Goal: Entertainment & Leisure: Consume media (video, audio)

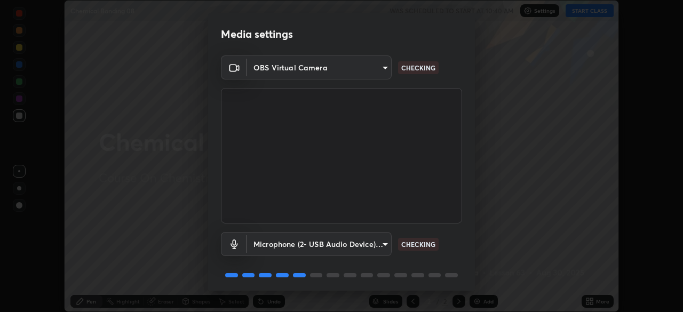
scroll to position [38, 0]
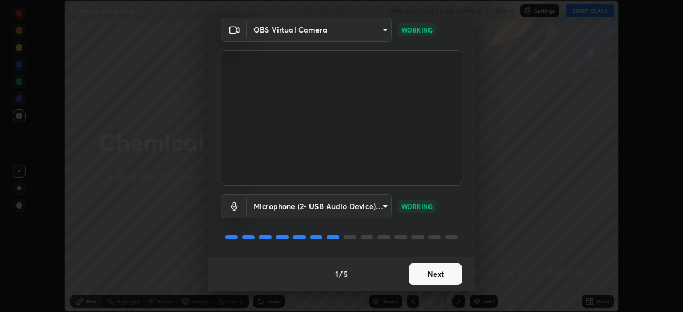
click at [441, 277] on button "Next" at bounding box center [435, 273] width 53 height 21
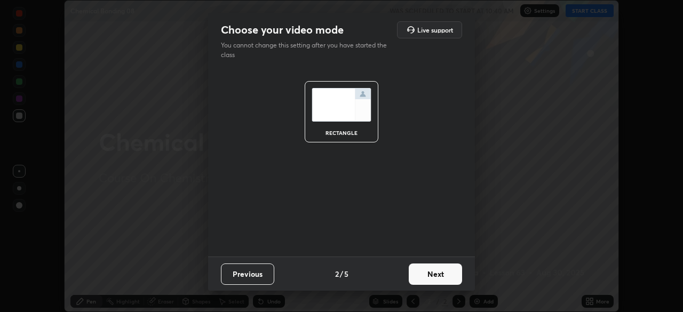
scroll to position [0, 0]
click at [442, 275] on button "Next" at bounding box center [435, 273] width 53 height 21
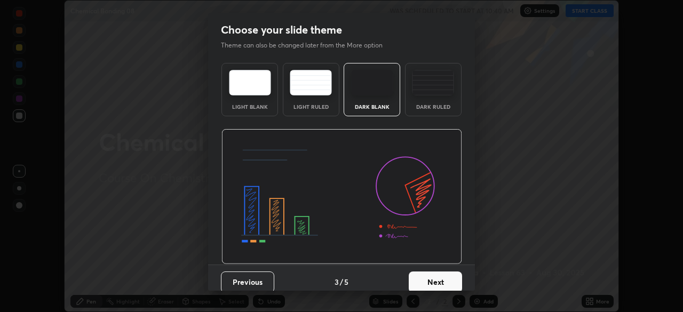
click at [441, 277] on button "Next" at bounding box center [435, 281] width 53 height 21
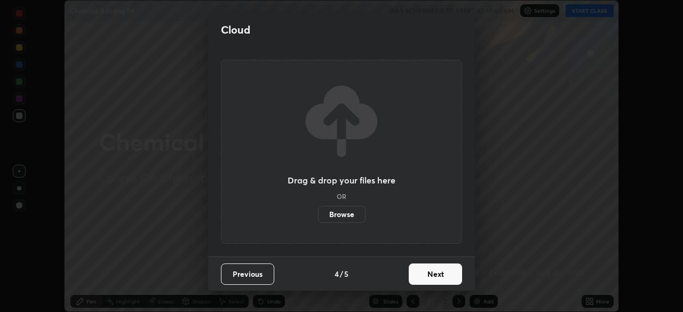
click at [441, 277] on button "Next" at bounding box center [435, 273] width 53 height 21
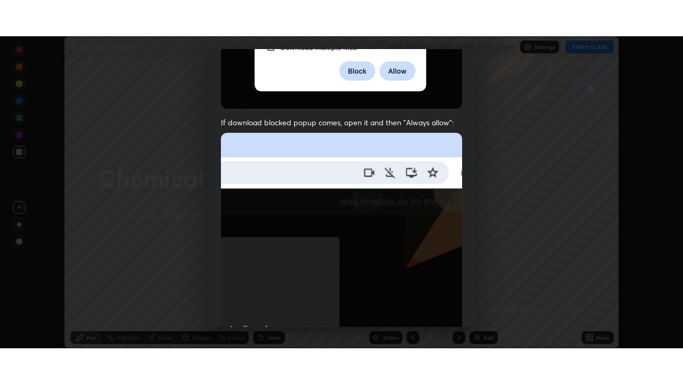
scroll to position [255, 0]
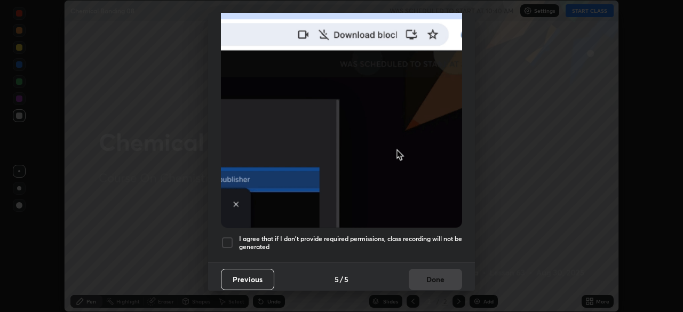
click at [426, 235] on h5 "I agree that if I don't provide required permissions, class recording will not …" at bounding box center [350, 243] width 223 height 17
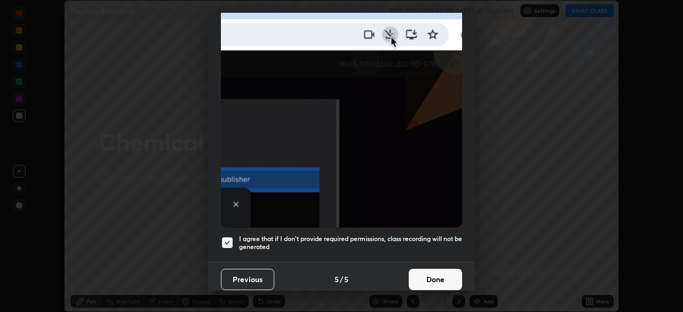
click at [438, 273] on button "Done" at bounding box center [435, 279] width 53 height 21
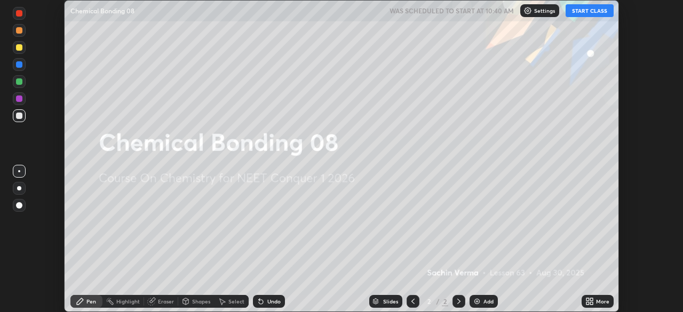
click at [592, 300] on icon at bounding box center [591, 299] width 3 height 3
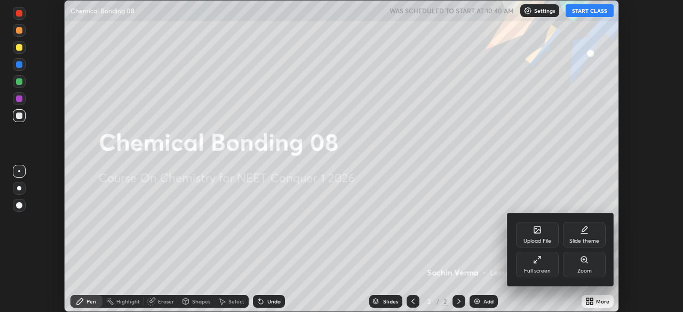
click at [542, 268] on div "Full screen" at bounding box center [537, 270] width 27 height 5
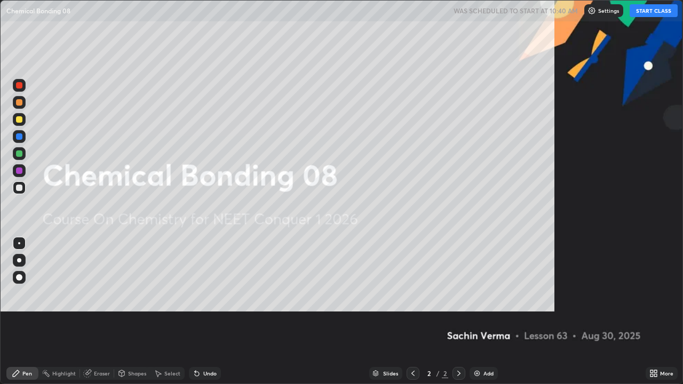
scroll to position [384, 683]
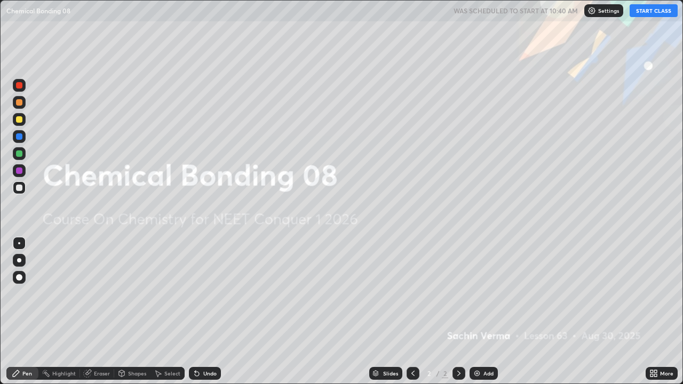
click at [477, 311] on img at bounding box center [477, 373] width 9 height 9
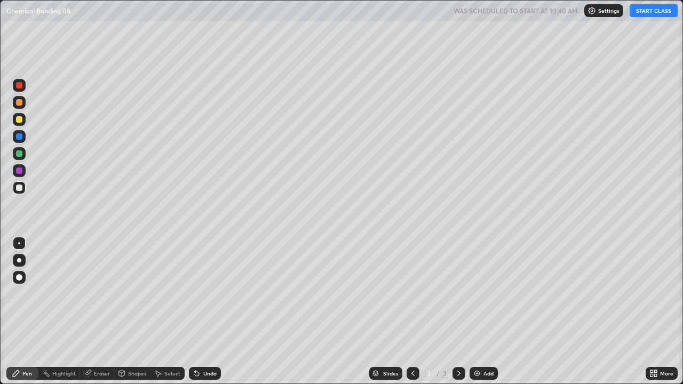
click at [650, 10] on button "START CLASS" at bounding box center [653, 10] width 48 height 13
click at [19, 260] on div at bounding box center [19, 260] width 4 height 4
click at [19, 116] on div at bounding box center [19, 119] width 6 height 6
click at [22, 190] on div at bounding box center [19, 187] width 13 height 13
click at [200, 311] on div "Undo" at bounding box center [205, 373] width 32 height 13
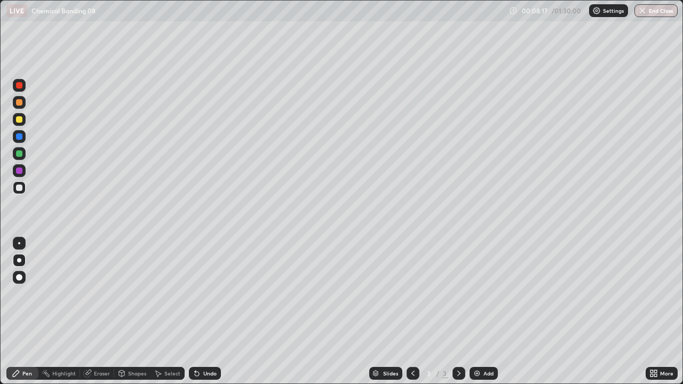
click at [20, 122] on div at bounding box center [19, 119] width 6 height 6
click at [20, 154] on div at bounding box center [19, 153] width 6 height 6
click at [200, 311] on div "Undo" at bounding box center [205, 373] width 32 height 13
click at [201, 311] on div "Undo" at bounding box center [205, 373] width 32 height 13
click at [21, 119] on div at bounding box center [19, 119] width 6 height 6
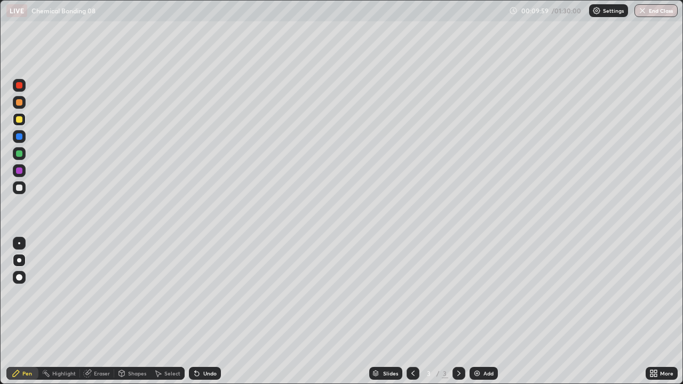
click at [20, 188] on div at bounding box center [19, 188] width 6 height 6
click at [205, 311] on div "Undo" at bounding box center [209, 373] width 13 height 5
click at [203, 311] on div "Undo" at bounding box center [209, 373] width 13 height 5
click at [195, 311] on icon at bounding box center [197, 374] width 4 height 4
click at [20, 190] on div at bounding box center [19, 188] width 6 height 6
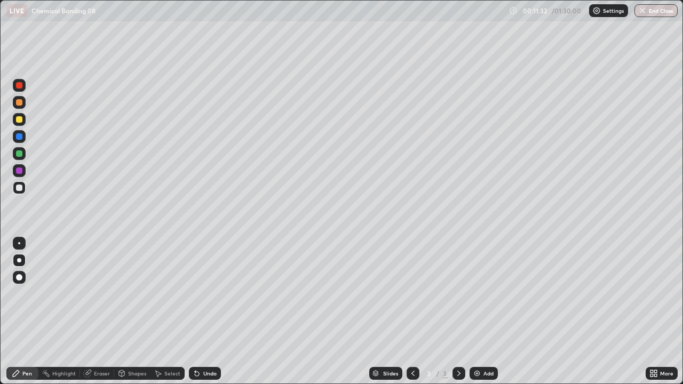
click at [205, 311] on div "Undo" at bounding box center [209, 373] width 13 height 5
click at [14, 185] on div at bounding box center [19, 187] width 13 height 13
click at [13, 113] on div at bounding box center [19, 119] width 13 height 17
click at [481, 311] on div "Add" at bounding box center [483, 373] width 28 height 13
click at [203, 311] on div "Undo" at bounding box center [209, 373] width 13 height 5
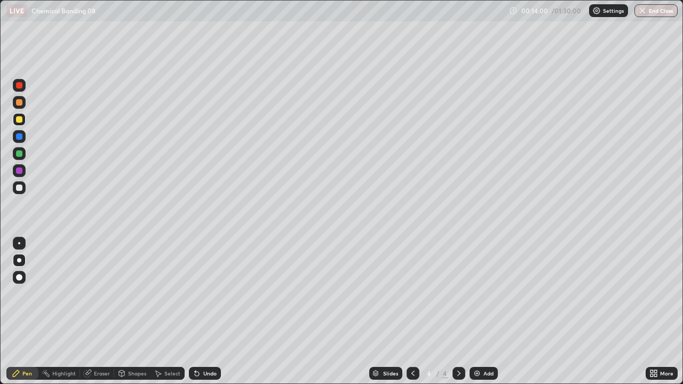
click at [203, 311] on div "Undo" at bounding box center [209, 373] width 13 height 5
click at [18, 188] on div at bounding box center [19, 188] width 6 height 6
click at [21, 156] on div at bounding box center [19, 153] width 6 height 6
click at [18, 103] on div at bounding box center [19, 102] width 6 height 6
click at [17, 120] on div at bounding box center [19, 119] width 6 height 6
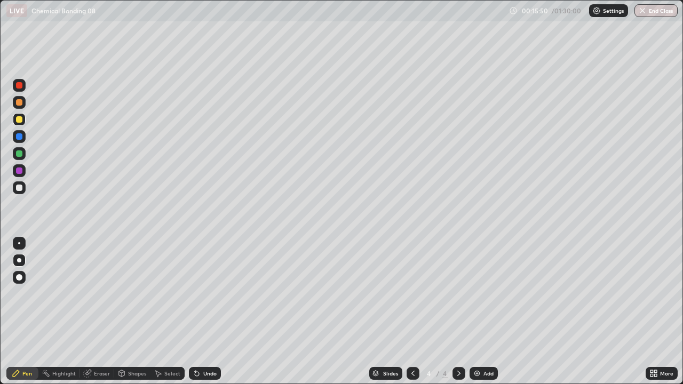
click at [19, 153] on div at bounding box center [19, 153] width 6 height 6
click at [203, 311] on div "Undo" at bounding box center [209, 373] width 13 height 5
click at [205, 311] on div "Undo" at bounding box center [209, 373] width 13 height 5
click at [206, 311] on div "Undo" at bounding box center [205, 373] width 32 height 13
click at [204, 311] on div "Undo" at bounding box center [209, 373] width 13 height 5
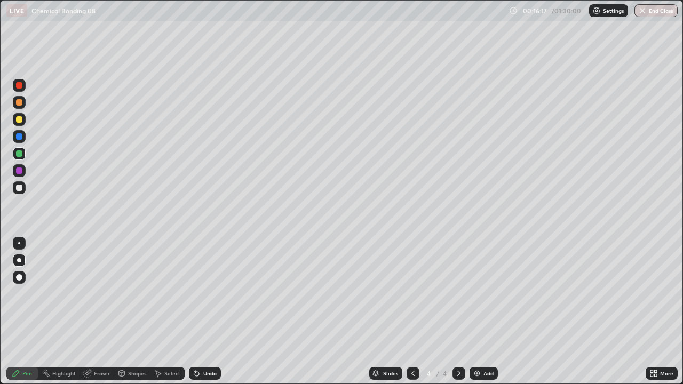
click at [203, 311] on div "Undo" at bounding box center [209, 373] width 13 height 5
click at [207, 311] on div "Undo" at bounding box center [205, 373] width 32 height 13
click at [14, 188] on div at bounding box center [19, 187] width 13 height 13
click at [208, 311] on div "Undo" at bounding box center [209, 373] width 13 height 5
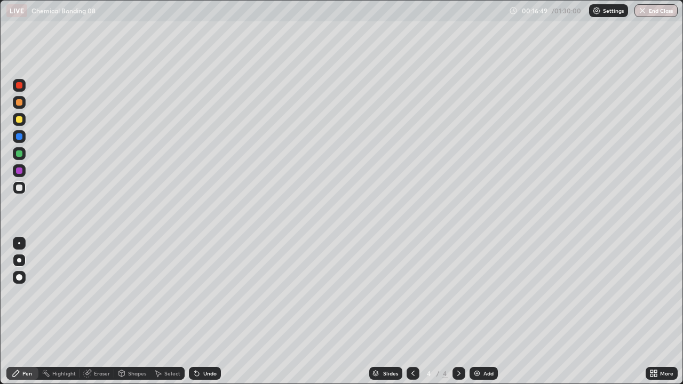
click at [206, 311] on div "Undo" at bounding box center [209, 373] width 13 height 5
click at [18, 154] on div at bounding box center [19, 153] width 6 height 6
click at [483, 311] on div "Add" at bounding box center [488, 373] width 10 height 5
click at [20, 119] on div at bounding box center [19, 119] width 6 height 6
click at [204, 311] on div "Undo" at bounding box center [209, 373] width 13 height 5
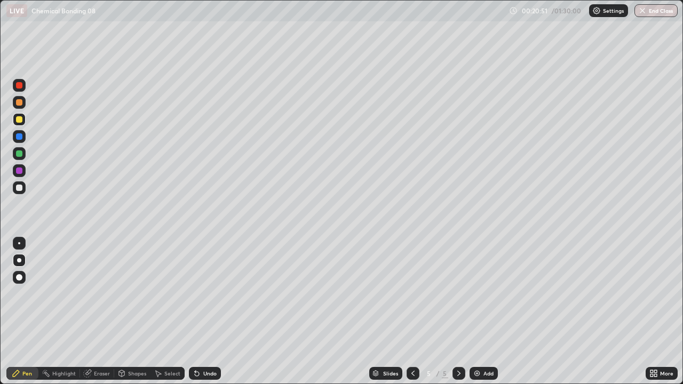
click at [199, 311] on div "Undo" at bounding box center [205, 373] width 32 height 13
click at [201, 311] on div "Undo" at bounding box center [205, 373] width 32 height 13
click at [20, 189] on div at bounding box center [19, 188] width 6 height 6
click at [19, 153] on div at bounding box center [19, 153] width 6 height 6
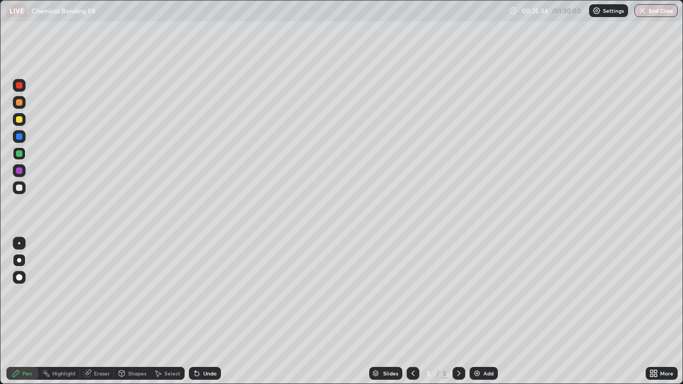
click at [204, 311] on div "Undo" at bounding box center [209, 373] width 13 height 5
click at [17, 186] on div at bounding box center [19, 188] width 6 height 6
click at [20, 119] on div at bounding box center [19, 119] width 6 height 6
click at [477, 311] on img at bounding box center [477, 373] width 9 height 9
click at [20, 158] on div at bounding box center [19, 153] width 13 height 13
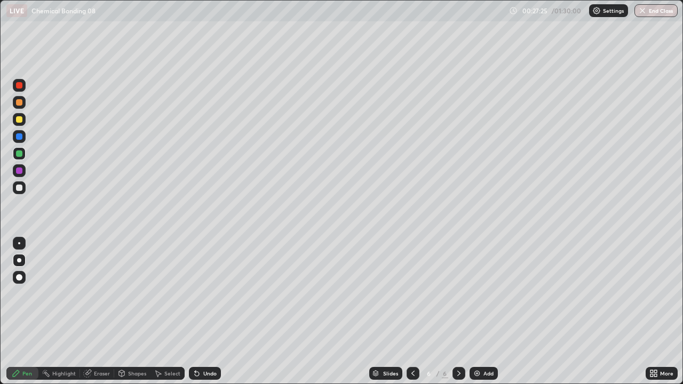
click at [21, 173] on div at bounding box center [19, 170] width 6 height 6
click at [19, 171] on div at bounding box center [19, 170] width 6 height 6
click at [19, 86] on div at bounding box center [19, 85] width 6 height 6
click at [20, 141] on div at bounding box center [19, 136] width 13 height 13
click at [20, 188] on div at bounding box center [19, 188] width 6 height 6
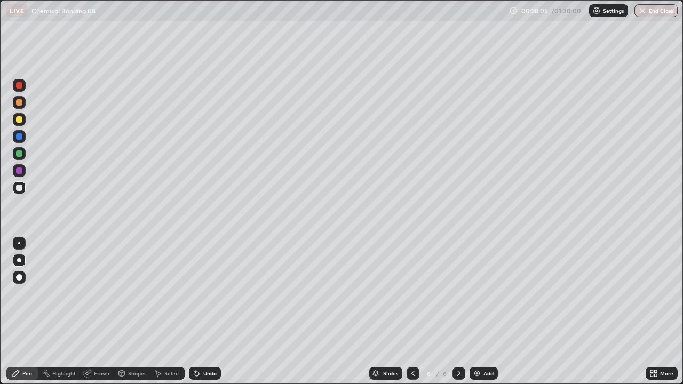
click at [201, 311] on div "Undo" at bounding box center [205, 373] width 32 height 13
click at [19, 154] on div at bounding box center [19, 153] width 6 height 6
click at [197, 311] on icon at bounding box center [197, 374] width 4 height 4
click at [478, 311] on img at bounding box center [477, 373] width 9 height 9
click at [101, 311] on div "Eraser" at bounding box center [102, 373] width 16 height 5
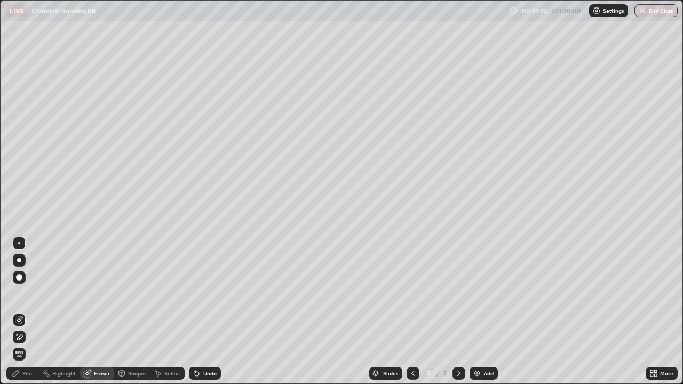
click at [28, 311] on div "Pen" at bounding box center [22, 373] width 32 height 13
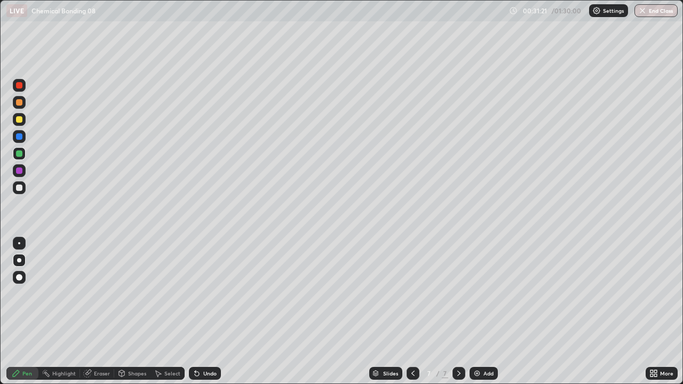
click at [20, 186] on div at bounding box center [19, 188] width 6 height 6
click at [204, 311] on div "Undo" at bounding box center [205, 373] width 32 height 13
click at [17, 121] on div at bounding box center [19, 119] width 6 height 6
click at [205, 311] on div "Undo" at bounding box center [209, 373] width 13 height 5
click at [25, 189] on div at bounding box center [19, 187] width 13 height 13
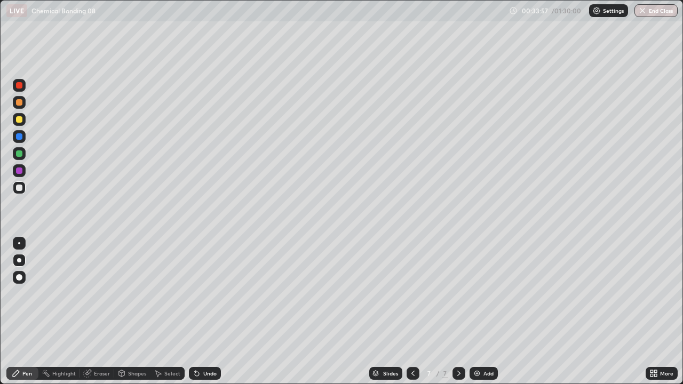
click at [14, 157] on div at bounding box center [19, 153] width 13 height 13
click at [207, 311] on div "Undo" at bounding box center [205, 373] width 32 height 13
click at [204, 311] on div "Undo" at bounding box center [209, 373] width 13 height 5
click at [19, 189] on div at bounding box center [19, 188] width 6 height 6
click at [203, 311] on div "Undo" at bounding box center [209, 373] width 13 height 5
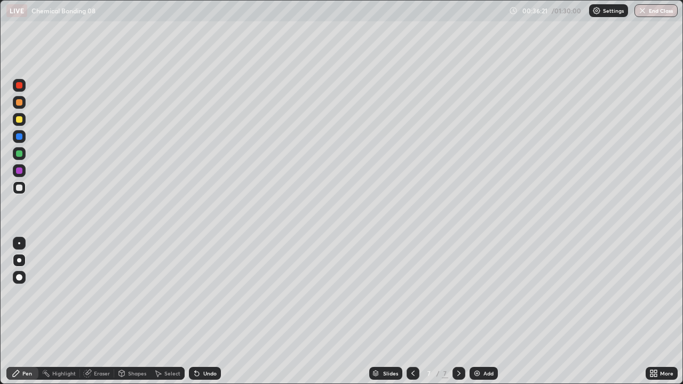
click at [204, 311] on div "Undo" at bounding box center [209, 373] width 13 height 5
click at [16, 154] on div at bounding box center [19, 153] width 6 height 6
click at [200, 311] on div "Undo" at bounding box center [205, 373] width 32 height 13
click at [199, 311] on icon at bounding box center [197, 373] width 9 height 9
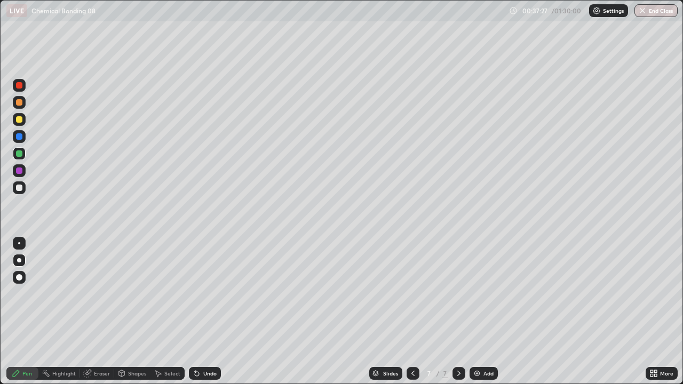
click at [201, 311] on div "Undo" at bounding box center [205, 373] width 32 height 13
click at [411, 311] on icon at bounding box center [412, 373] width 3 height 5
click at [412, 311] on icon at bounding box center [413, 373] width 9 height 9
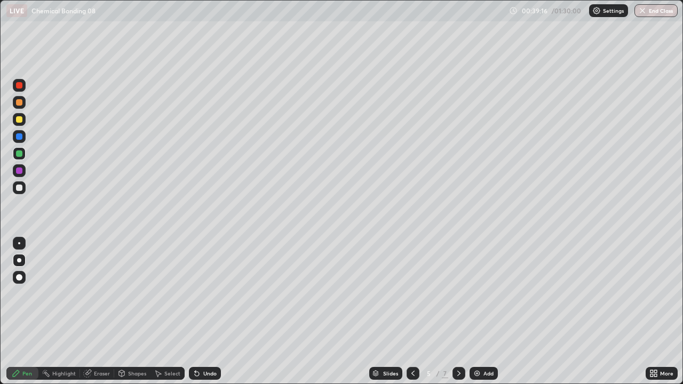
click at [411, 311] on icon at bounding box center [413, 373] width 9 height 9
click at [407, 311] on div at bounding box center [412, 373] width 13 height 13
click at [458, 311] on icon at bounding box center [458, 373] width 9 height 9
click at [463, 311] on div at bounding box center [458, 373] width 13 height 21
click at [462, 311] on div at bounding box center [458, 373] width 13 height 21
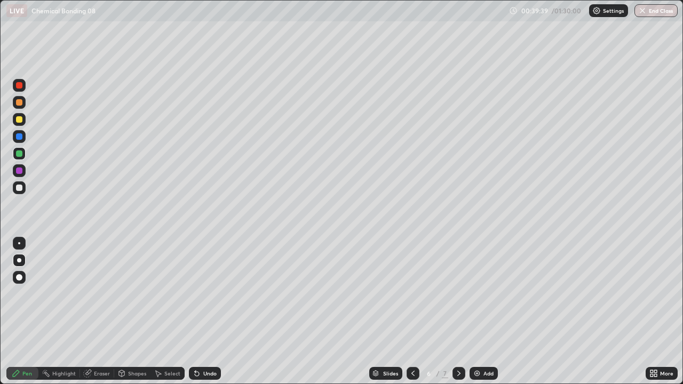
click at [458, 311] on icon at bounding box center [458, 373] width 9 height 9
click at [479, 311] on img at bounding box center [477, 373] width 9 height 9
click at [19, 188] on div at bounding box center [19, 188] width 6 height 6
click at [210, 311] on div "Undo" at bounding box center [205, 373] width 32 height 13
click at [18, 151] on div at bounding box center [19, 153] width 6 height 6
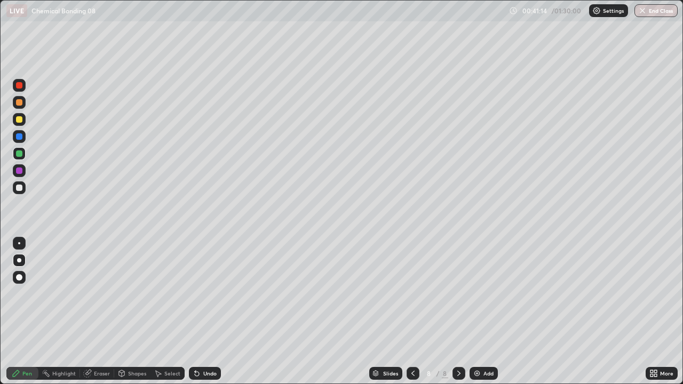
click at [18, 188] on div at bounding box center [19, 188] width 6 height 6
click at [201, 311] on div "Undo" at bounding box center [205, 373] width 32 height 13
click at [198, 311] on icon at bounding box center [197, 373] width 9 height 9
click at [211, 311] on div "Undo" at bounding box center [205, 373] width 32 height 13
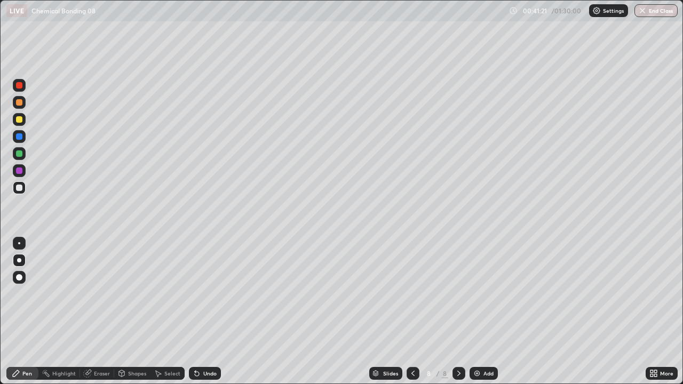
click at [210, 311] on div "Undo" at bounding box center [205, 373] width 32 height 13
click at [207, 311] on div "Undo" at bounding box center [209, 373] width 13 height 5
click at [20, 119] on div at bounding box center [19, 119] width 6 height 6
click at [478, 311] on img at bounding box center [477, 373] width 9 height 9
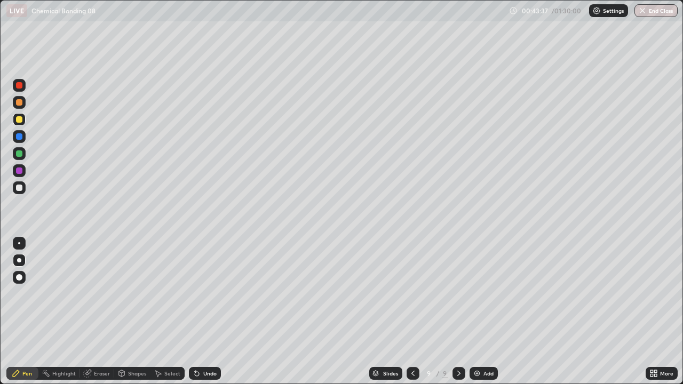
click at [409, 311] on icon at bounding box center [413, 373] width 9 height 9
click at [458, 311] on icon at bounding box center [458, 373] width 9 height 9
click at [199, 311] on div "Undo" at bounding box center [205, 373] width 32 height 13
click at [19, 154] on div at bounding box center [19, 153] width 6 height 6
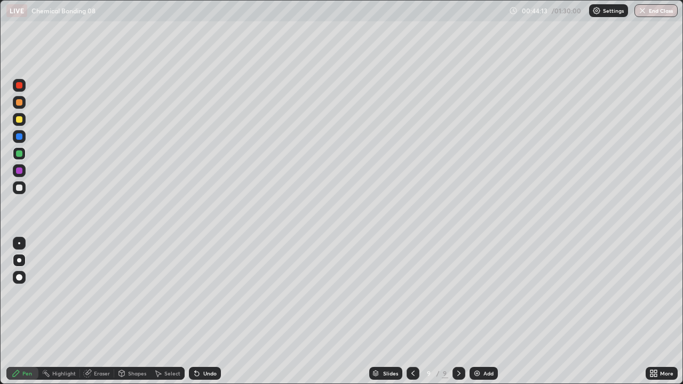
click at [199, 311] on icon at bounding box center [197, 373] width 9 height 9
click at [195, 311] on icon at bounding box center [197, 374] width 4 height 4
click at [22, 188] on div at bounding box center [19, 188] width 6 height 6
click at [195, 311] on icon at bounding box center [197, 374] width 4 height 4
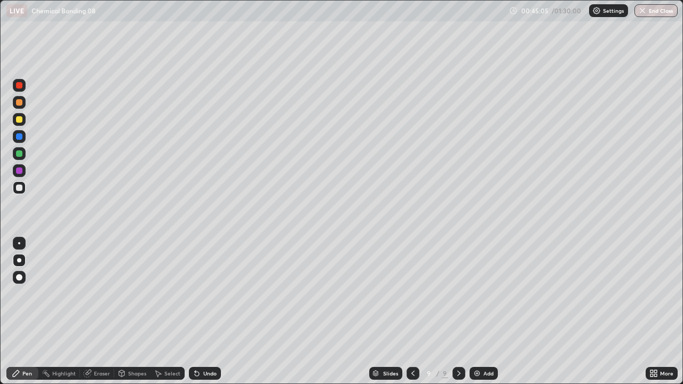
click at [177, 311] on div "Select" at bounding box center [167, 373] width 34 height 21
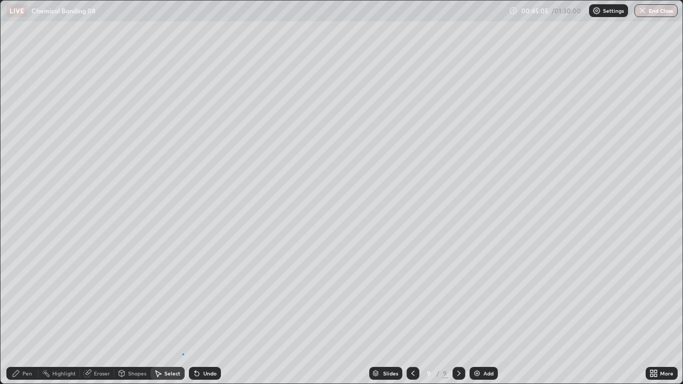
click at [182, 311] on div "0 ° Undo Copy Duplicate Duplicate to new slide Delete" at bounding box center [342, 192] width 682 height 383
click at [189, 311] on div "0 ° Undo Copy Duplicate Duplicate to new slide Delete" at bounding box center [342, 192] width 682 height 383
click at [27, 311] on div "Pen" at bounding box center [27, 373] width 10 height 5
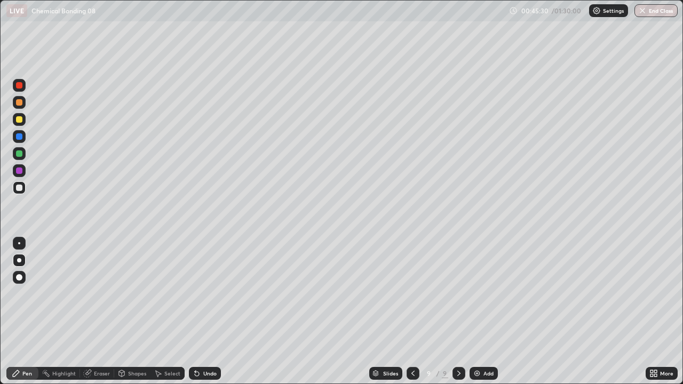
click at [203, 311] on div "Undo" at bounding box center [209, 373] width 13 height 5
click at [206, 311] on div "Undo" at bounding box center [205, 373] width 32 height 13
click at [210, 311] on div "Undo" at bounding box center [209, 373] width 13 height 5
click at [20, 155] on div at bounding box center [19, 153] width 6 height 6
click at [201, 311] on div "Undo" at bounding box center [205, 373] width 32 height 13
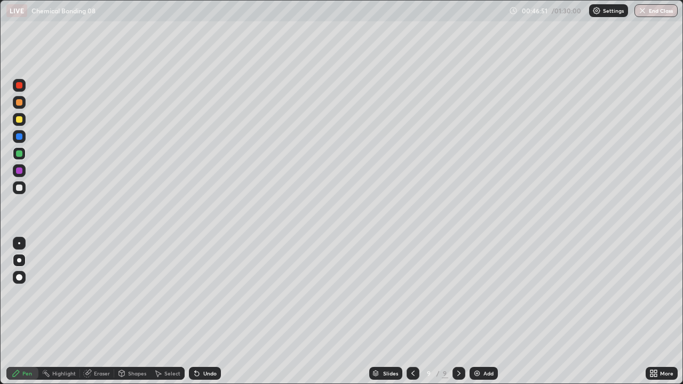
click at [202, 311] on div "Undo" at bounding box center [205, 373] width 32 height 13
click at [199, 311] on div "Undo" at bounding box center [205, 373] width 32 height 13
click at [205, 311] on div "Undo" at bounding box center [205, 373] width 32 height 13
click at [204, 311] on div "Undo" at bounding box center [205, 373] width 32 height 13
click at [204, 311] on div "Undo" at bounding box center [209, 373] width 13 height 5
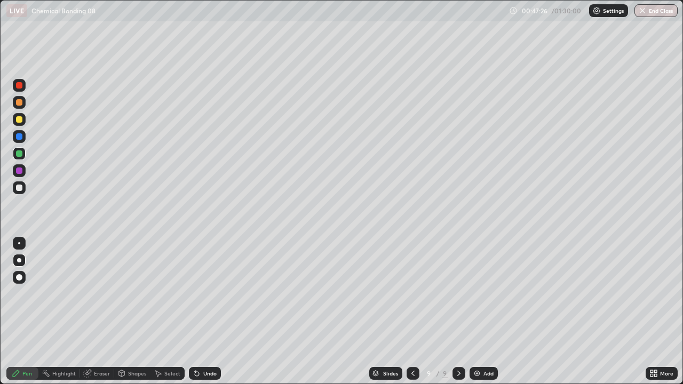
click at [205, 311] on div "Undo" at bounding box center [209, 373] width 13 height 5
click at [203, 311] on div "Undo" at bounding box center [209, 373] width 13 height 5
click at [204, 311] on div "Undo" at bounding box center [205, 373] width 32 height 13
click at [202, 311] on div "Undo" at bounding box center [205, 373] width 32 height 13
click at [203, 311] on div "Undo" at bounding box center [205, 373] width 32 height 13
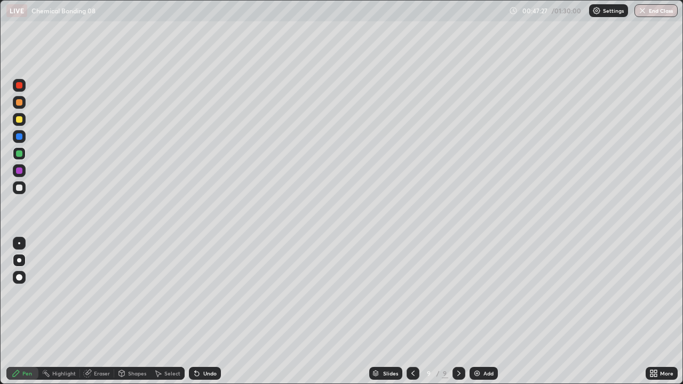
click at [203, 311] on div "Undo" at bounding box center [205, 373] width 32 height 13
click at [204, 311] on div "Undo" at bounding box center [205, 373] width 32 height 13
click at [484, 311] on div "Add" at bounding box center [488, 373] width 10 height 5
click at [196, 311] on div "Undo" at bounding box center [205, 373] width 32 height 13
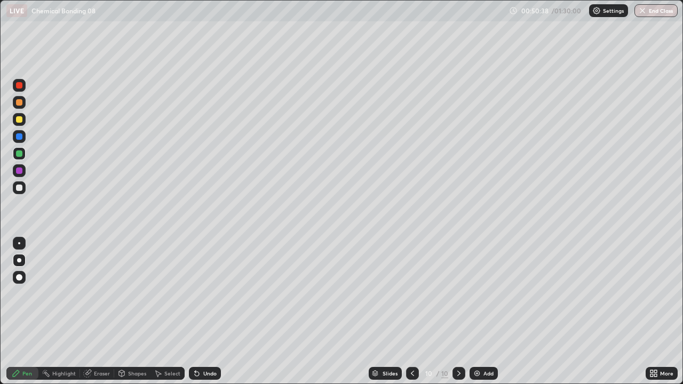
click at [22, 187] on div at bounding box center [19, 188] width 6 height 6
click at [205, 311] on div "Undo" at bounding box center [205, 373] width 32 height 13
click at [201, 311] on div "Undo" at bounding box center [205, 373] width 32 height 13
click at [205, 311] on div "Undo" at bounding box center [209, 373] width 13 height 5
click at [19, 154] on div at bounding box center [19, 153] width 6 height 6
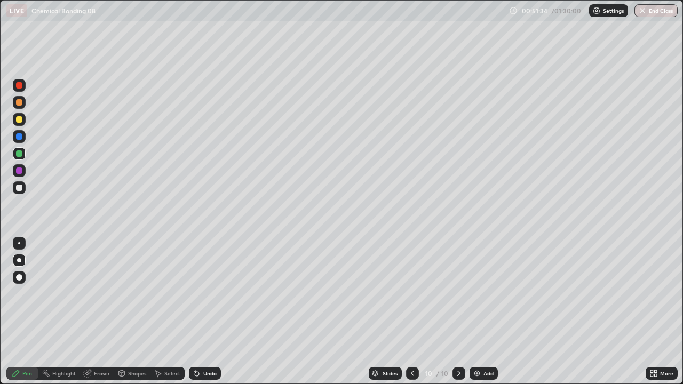
click at [20, 188] on div at bounding box center [19, 188] width 6 height 6
click at [205, 311] on div "Undo" at bounding box center [205, 373] width 32 height 13
click at [203, 311] on div "Undo" at bounding box center [205, 373] width 32 height 13
click at [197, 311] on icon at bounding box center [197, 374] width 4 height 4
click at [200, 311] on div "Undo" at bounding box center [205, 373] width 32 height 13
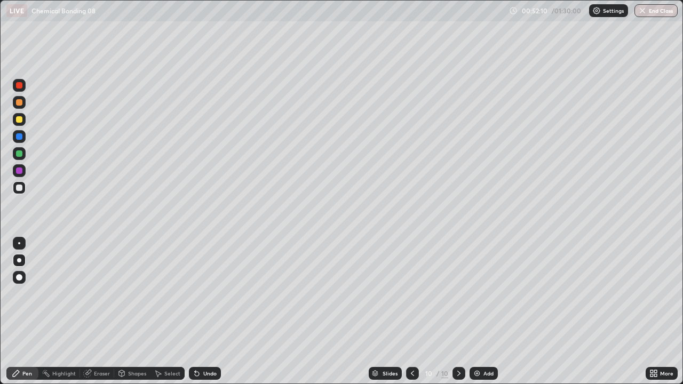
click at [202, 311] on div "Undo" at bounding box center [205, 373] width 32 height 13
click at [204, 311] on div "Undo" at bounding box center [209, 373] width 13 height 5
click at [477, 311] on img at bounding box center [477, 373] width 9 height 9
click at [203, 311] on div "Undo" at bounding box center [205, 373] width 32 height 13
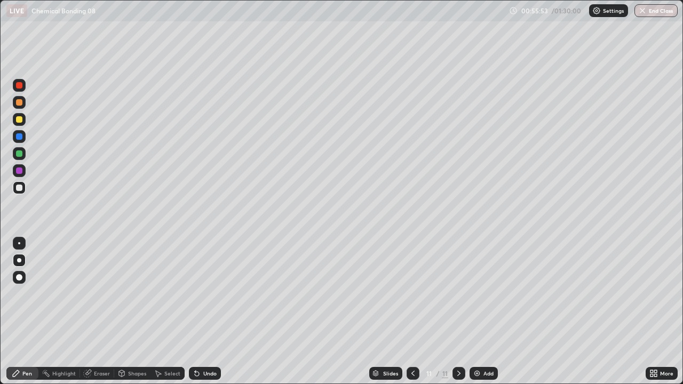
click at [203, 311] on div "Undo" at bounding box center [209, 373] width 13 height 5
click at [207, 311] on div "Undo" at bounding box center [209, 373] width 13 height 5
click at [212, 311] on div "Undo" at bounding box center [205, 373] width 32 height 13
click at [206, 311] on div "Undo" at bounding box center [209, 373] width 13 height 5
click at [201, 311] on div "Undo" at bounding box center [205, 373] width 32 height 13
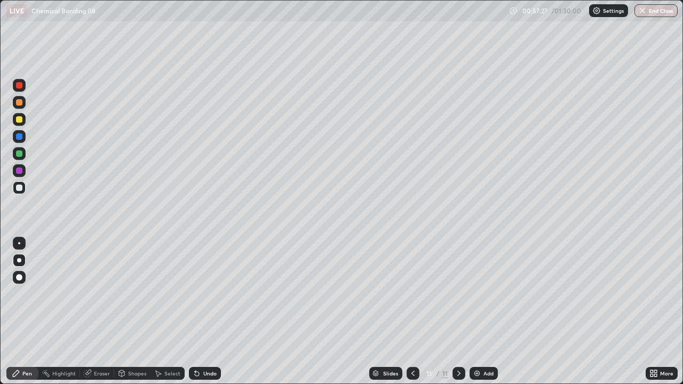
click at [18, 156] on div at bounding box center [19, 153] width 6 height 6
click at [203, 311] on div "Undo" at bounding box center [209, 373] width 13 height 5
click at [25, 185] on div at bounding box center [19, 187] width 13 height 13
click at [20, 171] on div at bounding box center [19, 170] width 6 height 6
click at [478, 311] on img at bounding box center [477, 373] width 9 height 9
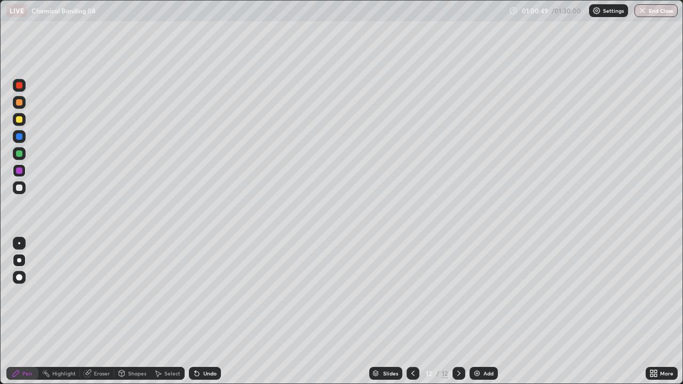
click at [19, 120] on div at bounding box center [19, 119] width 6 height 6
click at [17, 187] on div at bounding box center [19, 188] width 6 height 6
click at [22, 157] on div at bounding box center [19, 153] width 13 height 13
click at [19, 123] on div at bounding box center [19, 119] width 13 height 13
click at [20, 190] on div at bounding box center [19, 188] width 6 height 6
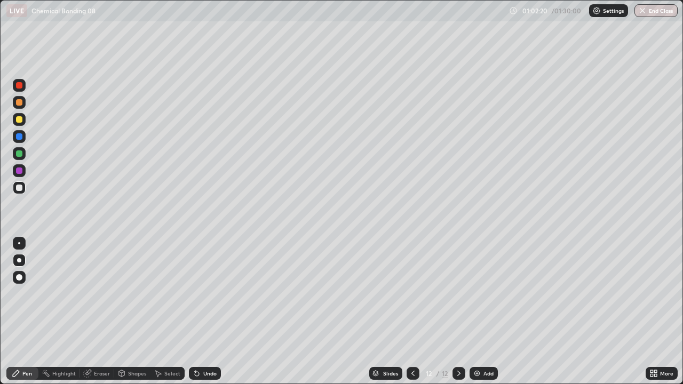
click at [19, 156] on div at bounding box center [19, 153] width 6 height 6
click at [20, 118] on div at bounding box center [19, 119] width 6 height 6
click at [20, 119] on div at bounding box center [19, 119] width 6 height 6
click at [22, 185] on div at bounding box center [19, 187] width 13 height 13
click at [19, 155] on div at bounding box center [19, 153] width 6 height 6
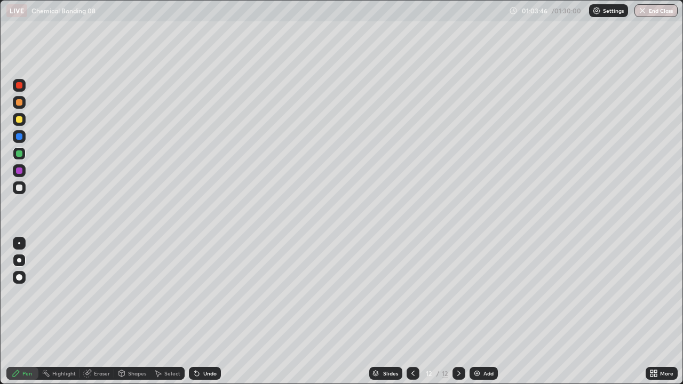
click at [198, 311] on icon at bounding box center [197, 373] width 9 height 9
click at [17, 122] on div at bounding box center [19, 119] width 6 height 6
click at [195, 311] on icon at bounding box center [197, 374] width 4 height 4
click at [20, 188] on div at bounding box center [19, 188] width 6 height 6
click at [21, 153] on div at bounding box center [19, 153] width 6 height 6
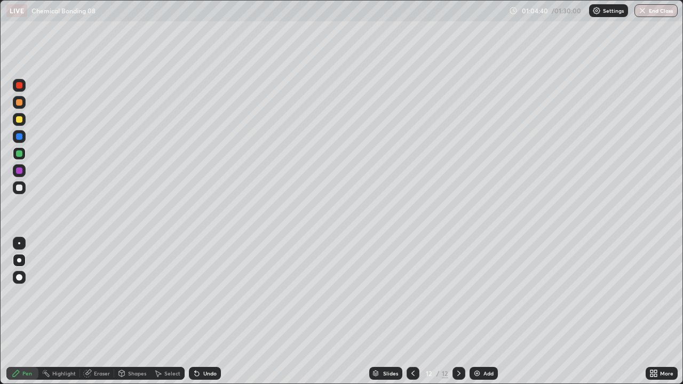
click at [19, 118] on div at bounding box center [19, 119] width 6 height 6
click at [209, 311] on div "Undo" at bounding box center [209, 373] width 13 height 5
click at [480, 311] on img at bounding box center [477, 373] width 9 height 9
click at [205, 311] on div "Undo" at bounding box center [209, 373] width 13 height 5
click at [21, 187] on div at bounding box center [19, 188] width 6 height 6
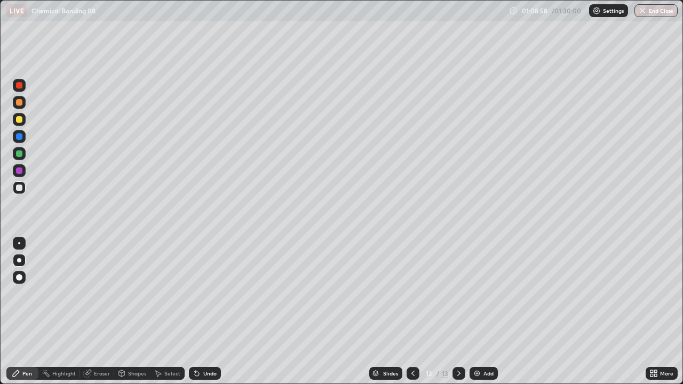
click at [209, 311] on div "Undo" at bounding box center [205, 373] width 32 height 13
click at [18, 154] on div at bounding box center [19, 153] width 6 height 6
click at [207, 311] on div "Undo" at bounding box center [205, 373] width 32 height 13
click at [208, 311] on div "Undo" at bounding box center [209, 373] width 13 height 5
click at [20, 119] on div at bounding box center [19, 119] width 6 height 6
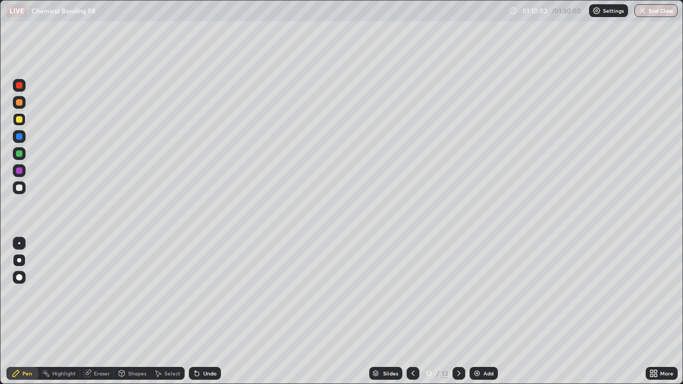
click at [195, 311] on icon at bounding box center [197, 374] width 4 height 4
click at [203, 311] on div "Undo" at bounding box center [209, 373] width 13 height 5
click at [480, 311] on div "Add" at bounding box center [483, 373] width 28 height 13
click at [17, 154] on div at bounding box center [19, 153] width 6 height 6
click at [19, 122] on div at bounding box center [19, 119] width 6 height 6
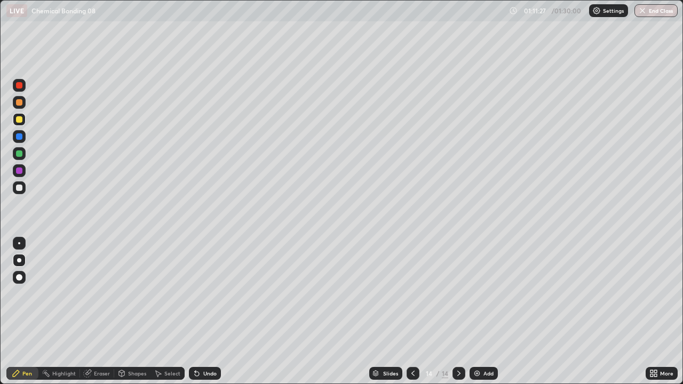
click at [20, 186] on div at bounding box center [19, 188] width 6 height 6
click at [21, 155] on div at bounding box center [19, 153] width 6 height 6
click at [195, 311] on icon at bounding box center [197, 374] width 4 height 4
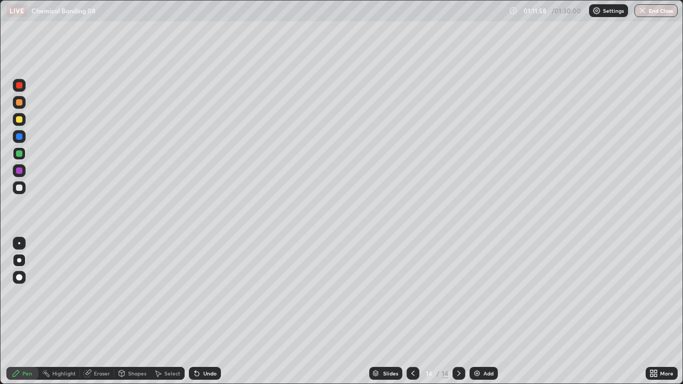
click at [196, 311] on icon at bounding box center [197, 374] width 4 height 4
click at [16, 117] on div at bounding box center [19, 119] width 6 height 6
click at [20, 188] on div at bounding box center [19, 188] width 6 height 6
click at [18, 155] on div at bounding box center [19, 153] width 6 height 6
click at [189, 311] on div "Undo" at bounding box center [205, 373] width 32 height 13
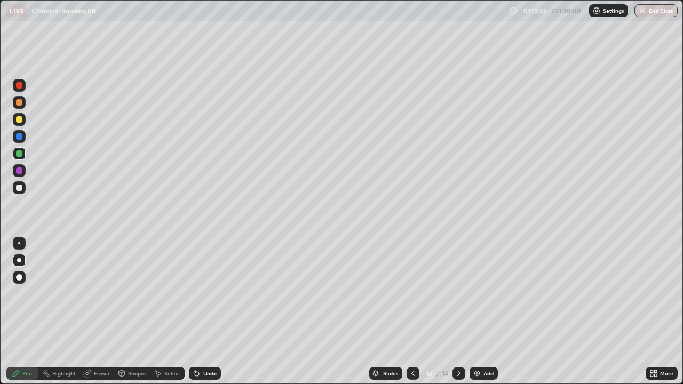
click at [195, 311] on icon at bounding box center [195, 371] width 1 height 1
click at [19, 120] on div at bounding box center [19, 119] width 6 height 6
click at [21, 189] on div at bounding box center [19, 188] width 6 height 6
click at [195, 311] on icon at bounding box center [195, 371] width 1 height 1
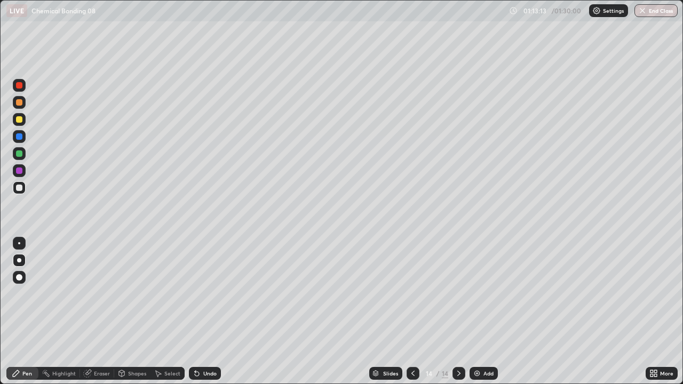
click at [195, 311] on icon at bounding box center [195, 371] width 1 height 1
click at [19, 118] on div at bounding box center [19, 119] width 6 height 6
click at [23, 156] on div at bounding box center [19, 153] width 13 height 13
click at [205, 311] on div "Undo" at bounding box center [205, 373] width 32 height 13
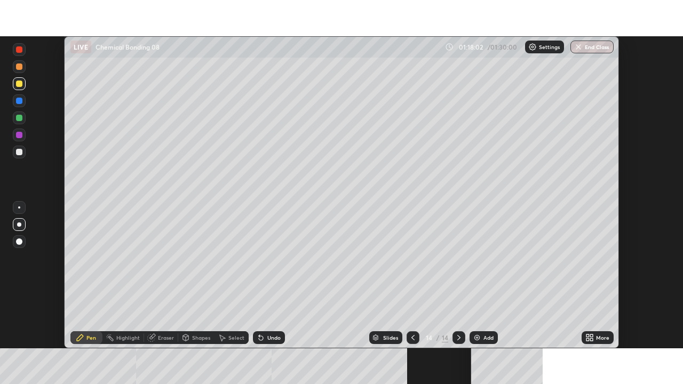
scroll to position [312, 682]
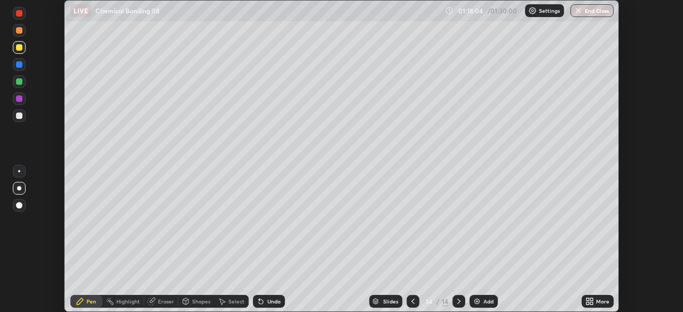
click at [587, 303] on icon at bounding box center [587, 303] width 3 height 3
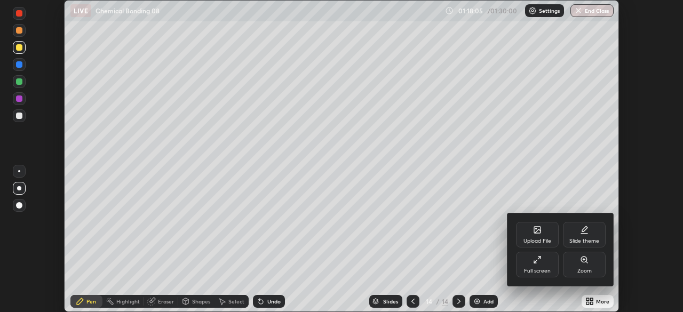
click at [542, 266] on div "Full screen" at bounding box center [537, 265] width 43 height 26
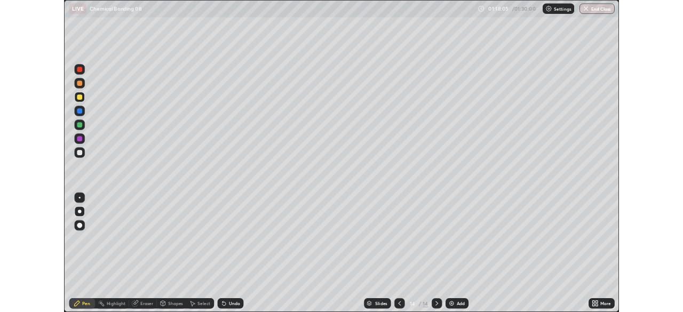
scroll to position [384, 683]
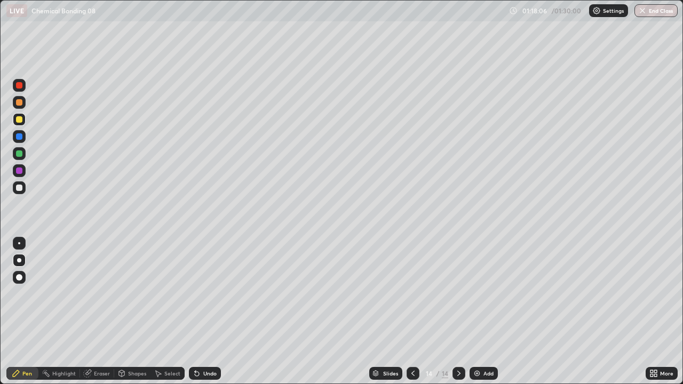
click at [481, 311] on div "Add" at bounding box center [483, 373] width 28 height 13
click at [23, 189] on div at bounding box center [19, 187] width 13 height 13
click at [21, 122] on div at bounding box center [19, 119] width 13 height 13
click at [195, 311] on icon at bounding box center [195, 371] width 1 height 1
click at [203, 311] on div "Undo" at bounding box center [209, 373] width 13 height 5
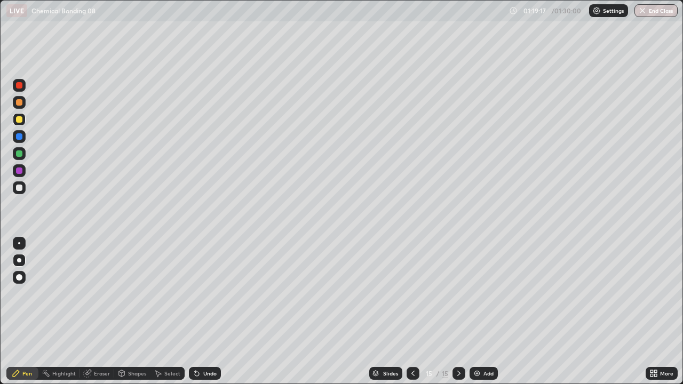
click at [19, 189] on div at bounding box center [19, 188] width 6 height 6
click at [206, 311] on div "Undo" at bounding box center [205, 373] width 32 height 13
click at [15, 154] on div at bounding box center [19, 153] width 13 height 13
click at [15, 118] on div at bounding box center [19, 119] width 13 height 13
click at [471, 311] on div "Add" at bounding box center [483, 373] width 28 height 13
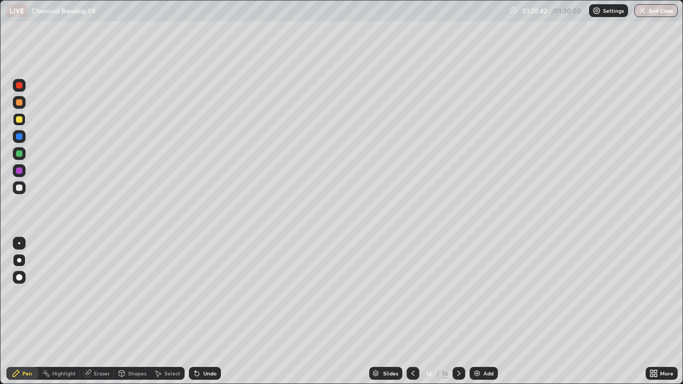
click at [19, 121] on div at bounding box center [19, 119] width 6 height 6
click at [20, 185] on div at bounding box center [19, 188] width 6 height 6
click at [20, 154] on div at bounding box center [19, 153] width 6 height 6
click at [195, 311] on icon at bounding box center [197, 374] width 4 height 4
click at [22, 118] on div at bounding box center [19, 119] width 6 height 6
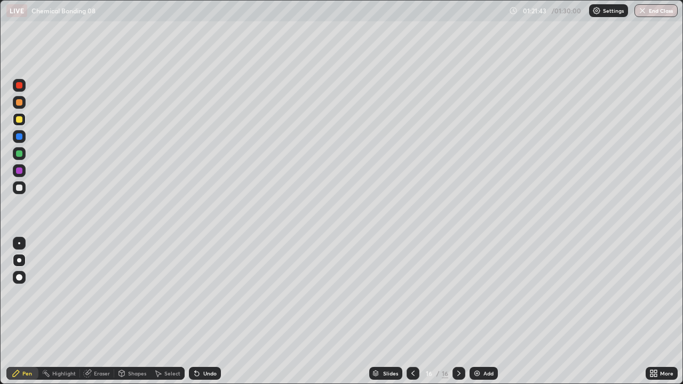
click at [18, 156] on div at bounding box center [19, 153] width 6 height 6
click at [195, 311] on icon at bounding box center [195, 371] width 1 height 1
click at [200, 311] on div "Undo" at bounding box center [205, 373] width 32 height 13
click at [199, 311] on div "Undo" at bounding box center [205, 373] width 32 height 13
click at [95, 311] on div "Eraser" at bounding box center [102, 373] width 16 height 5
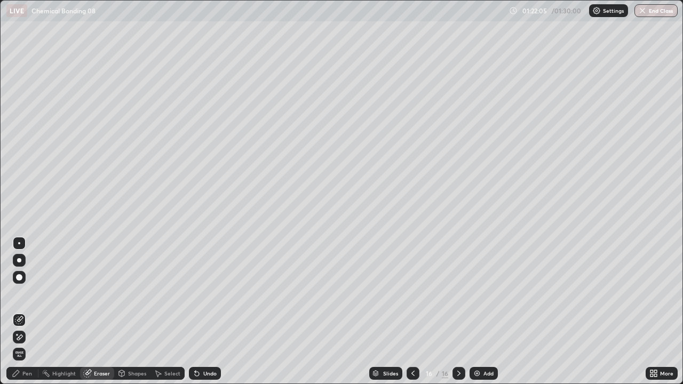
click at [25, 311] on div "Pen" at bounding box center [27, 373] width 10 height 5
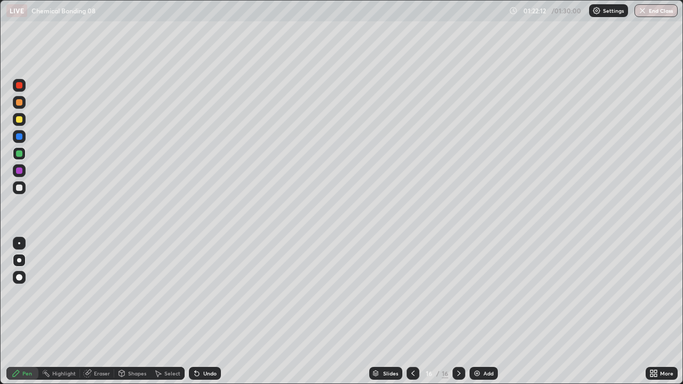
click at [203, 311] on div "Undo" at bounding box center [209, 373] width 13 height 5
click at [21, 121] on div at bounding box center [19, 119] width 6 height 6
click at [203, 311] on div "Undo" at bounding box center [205, 373] width 32 height 13
click at [19, 187] on div at bounding box center [19, 188] width 6 height 6
click at [20, 116] on div at bounding box center [19, 119] width 13 height 13
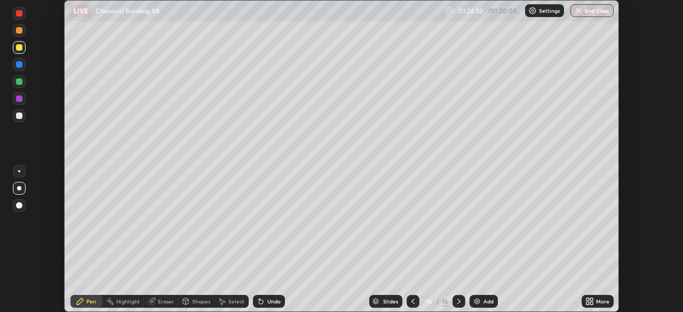
scroll to position [53020, 52650]
